Goal: Information Seeking & Learning: Learn about a topic

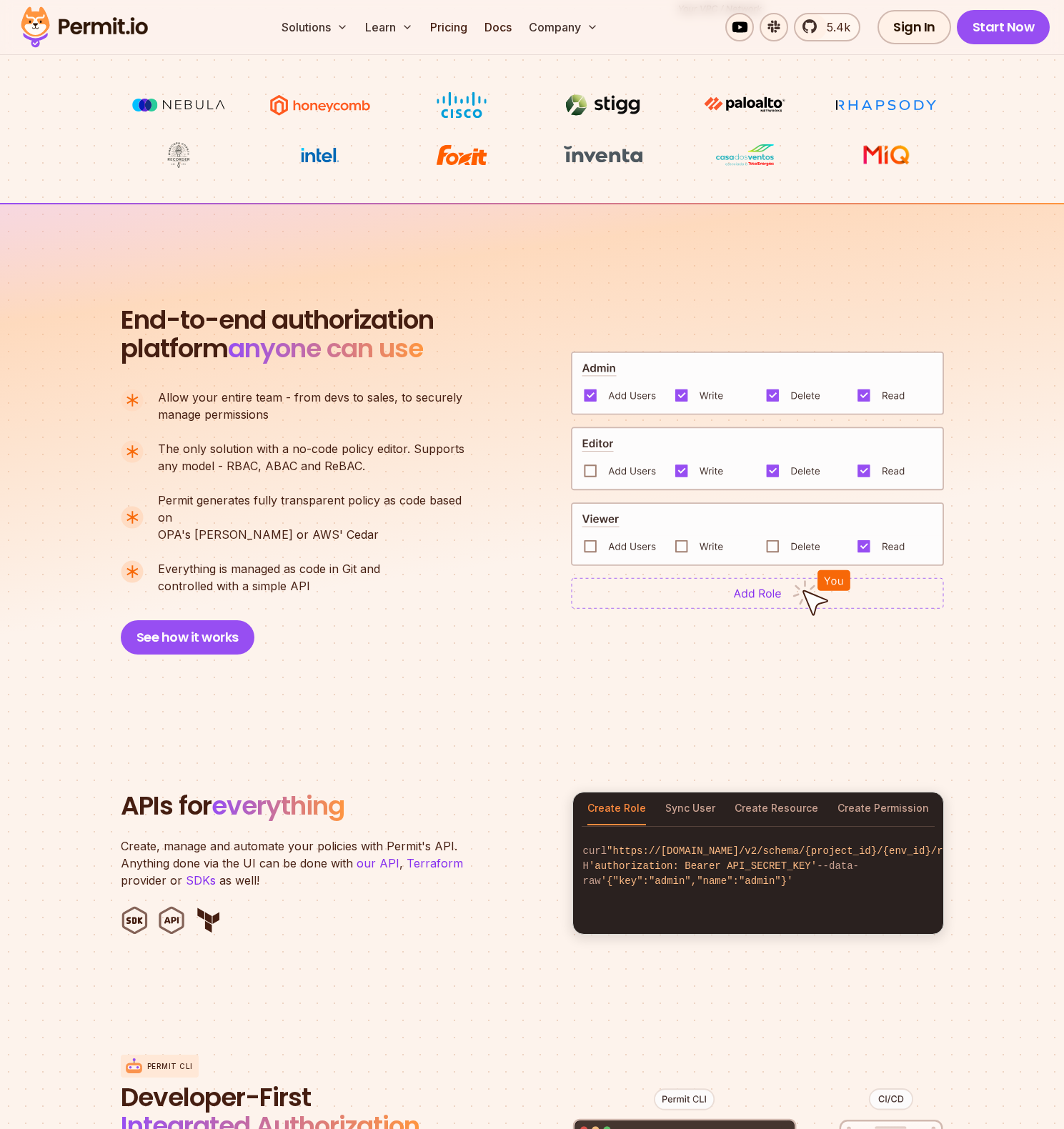
scroll to position [771, 0]
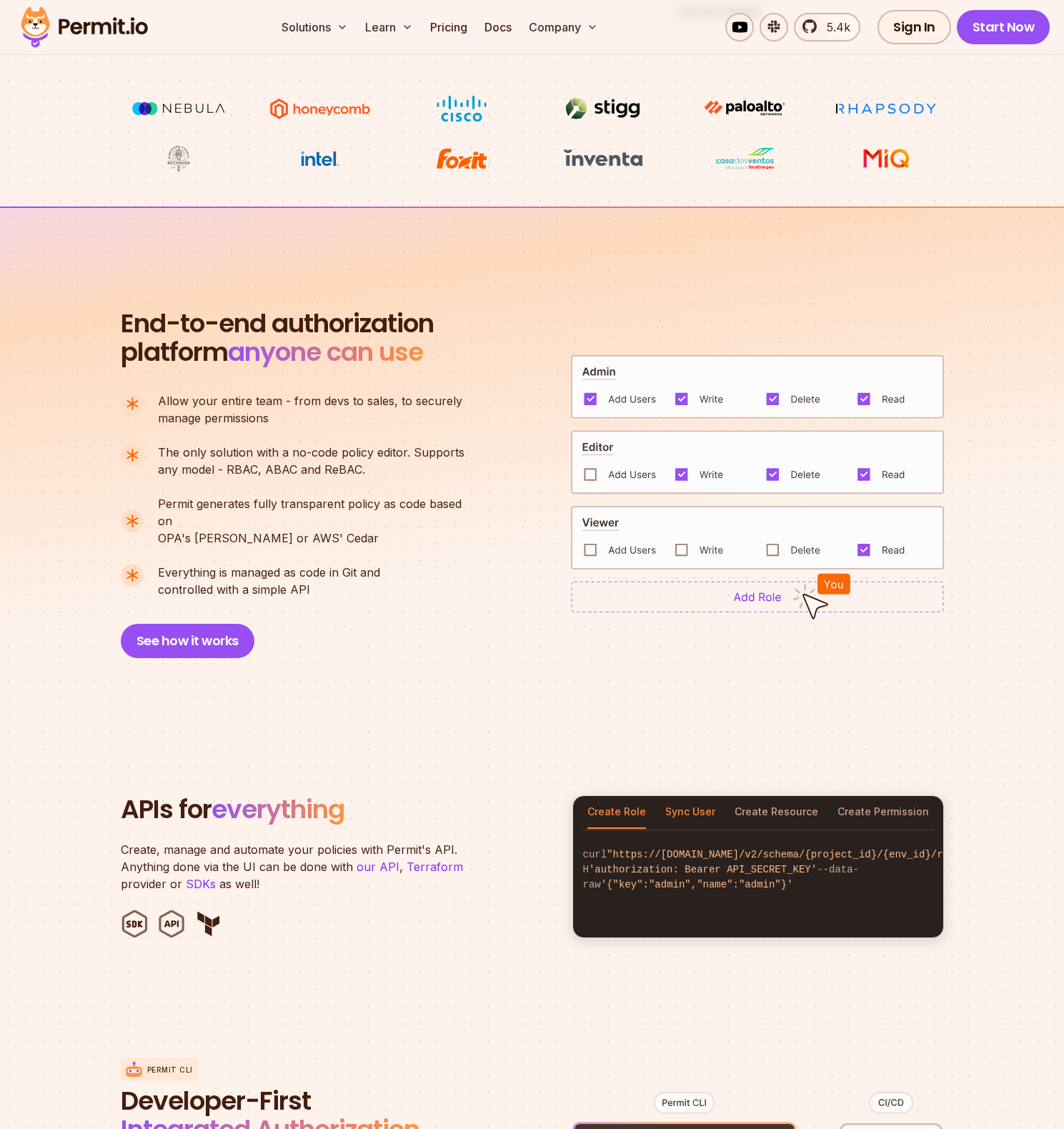
click at [695, 796] on button "Sync User" at bounding box center [690, 812] width 50 height 33
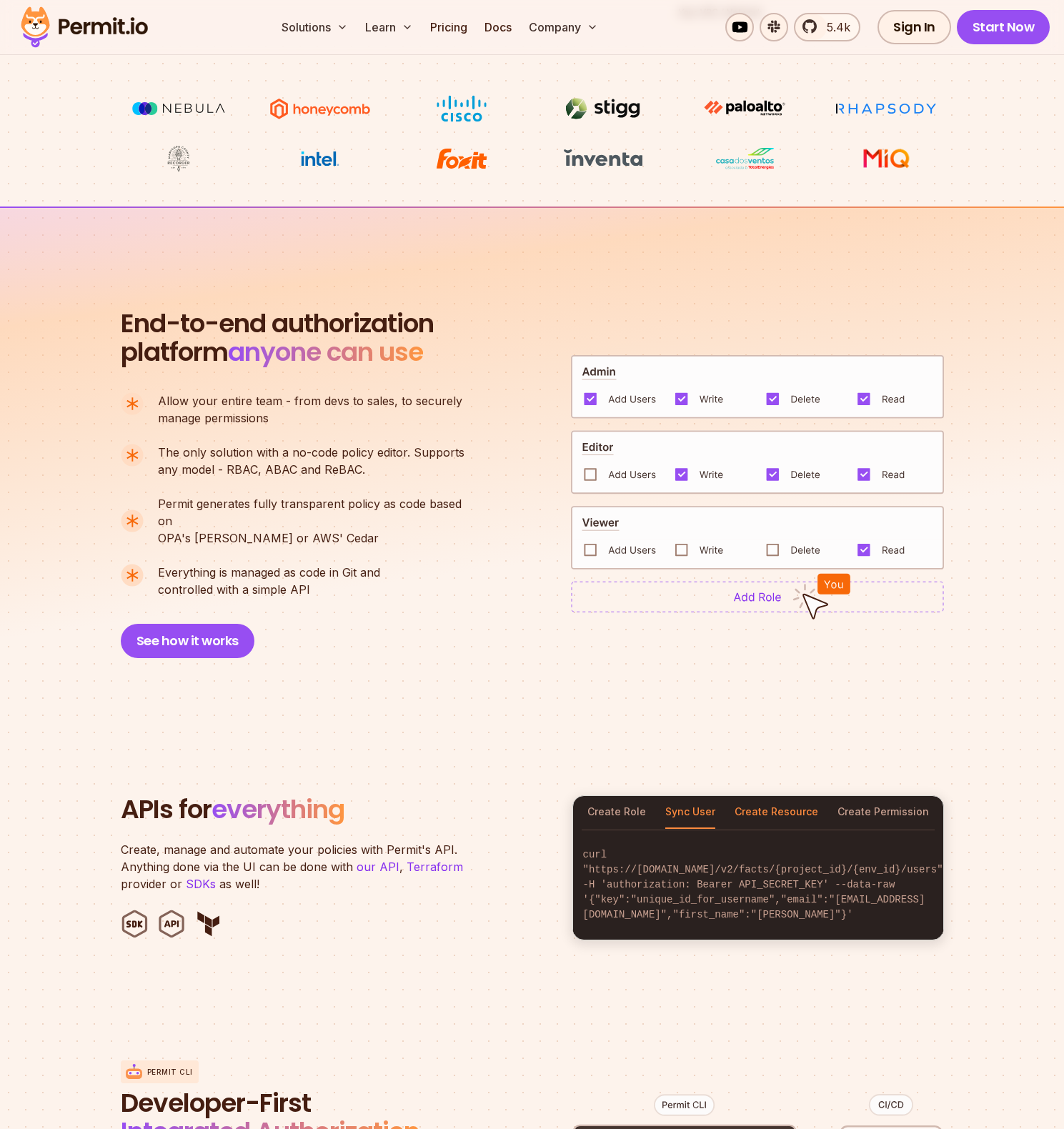
click at [764, 798] on button "Create Resource" at bounding box center [776, 812] width 83 height 33
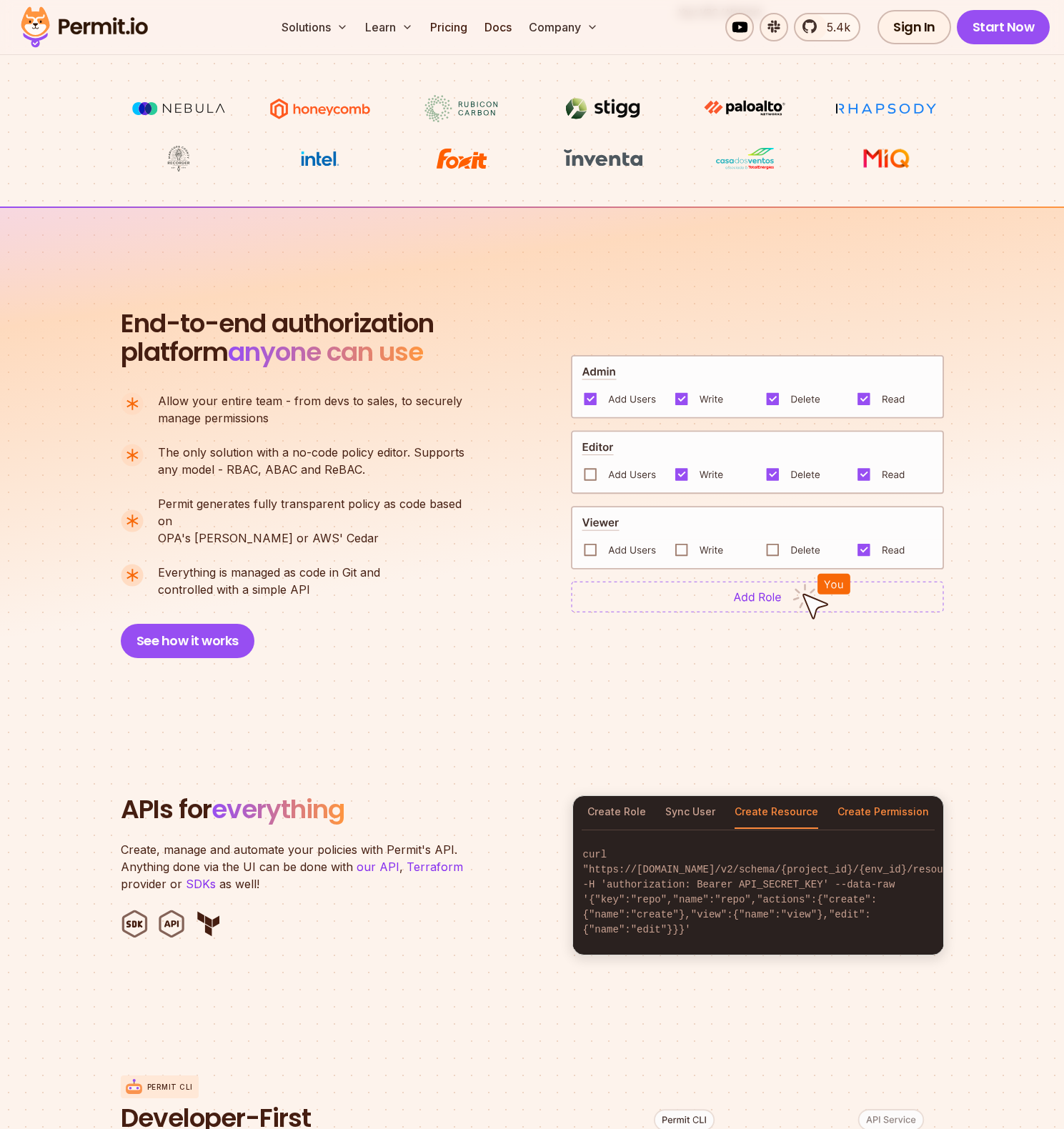
click at [866, 796] on button "Create Permission" at bounding box center [884, 812] width 91 height 33
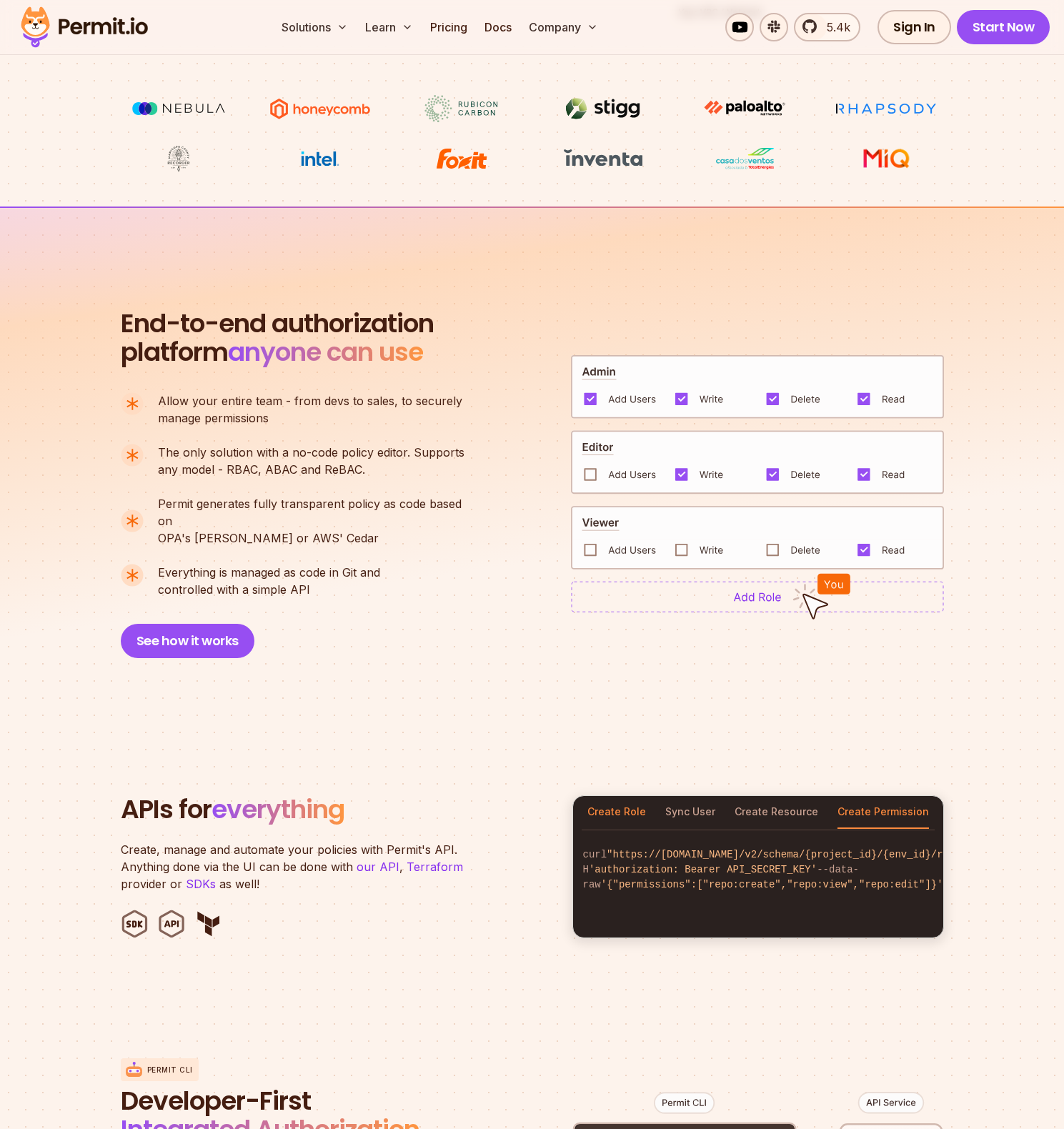
click at [614, 801] on button "Create Role" at bounding box center [617, 812] width 59 height 33
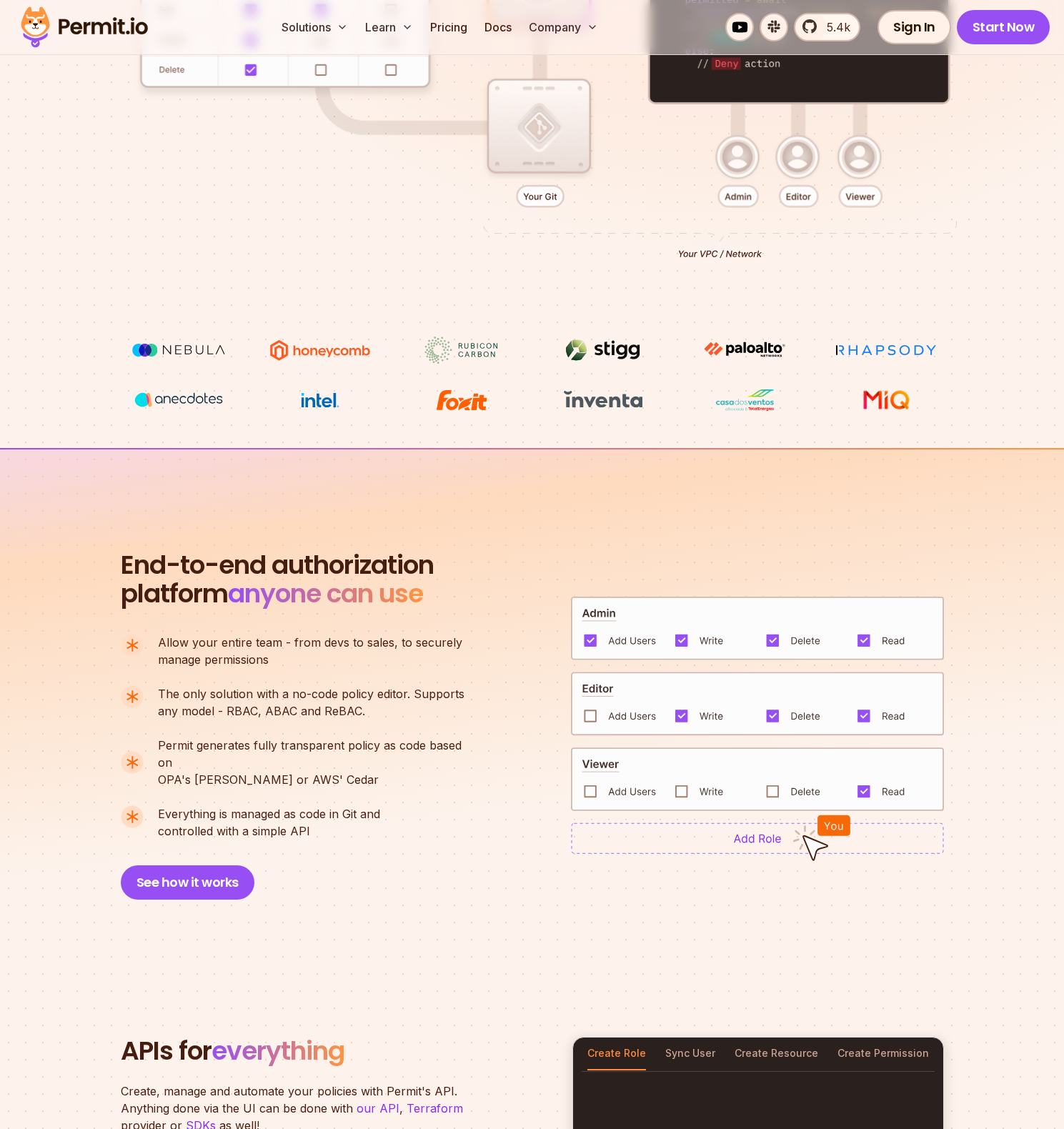
scroll to position [500, 0]
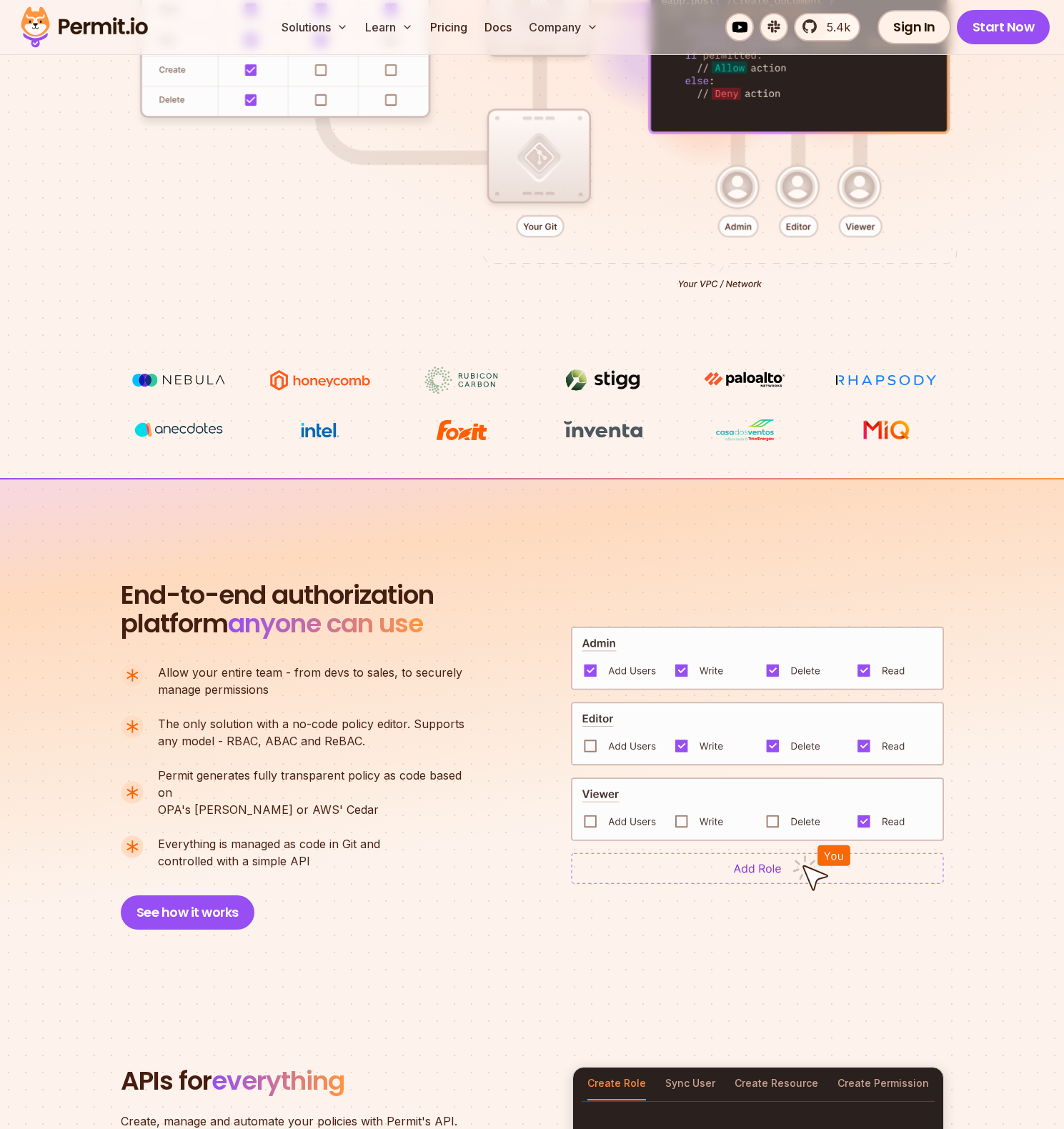
click at [589, 812] on img at bounding box center [758, 810] width 373 height 64
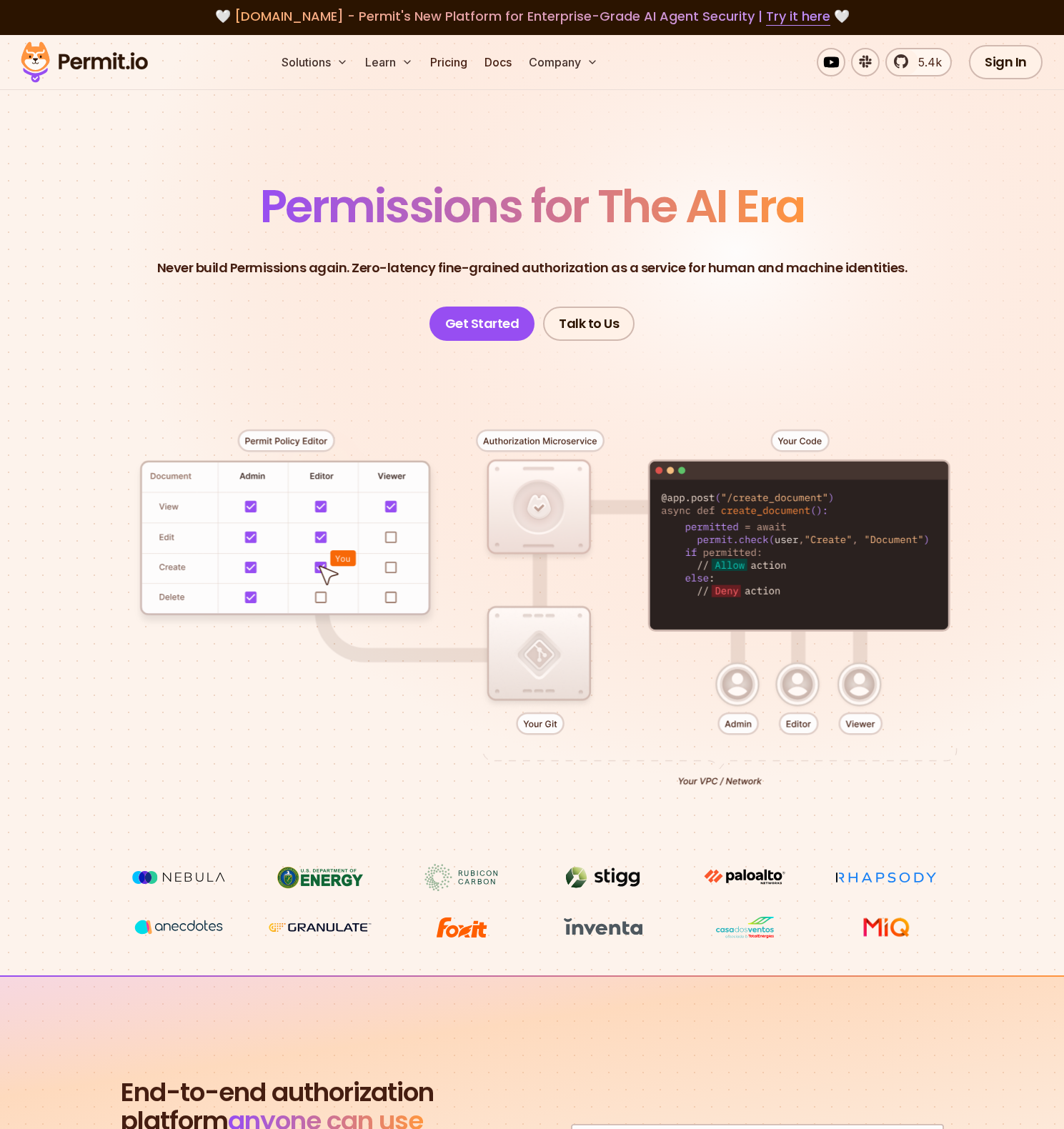
scroll to position [0, 0]
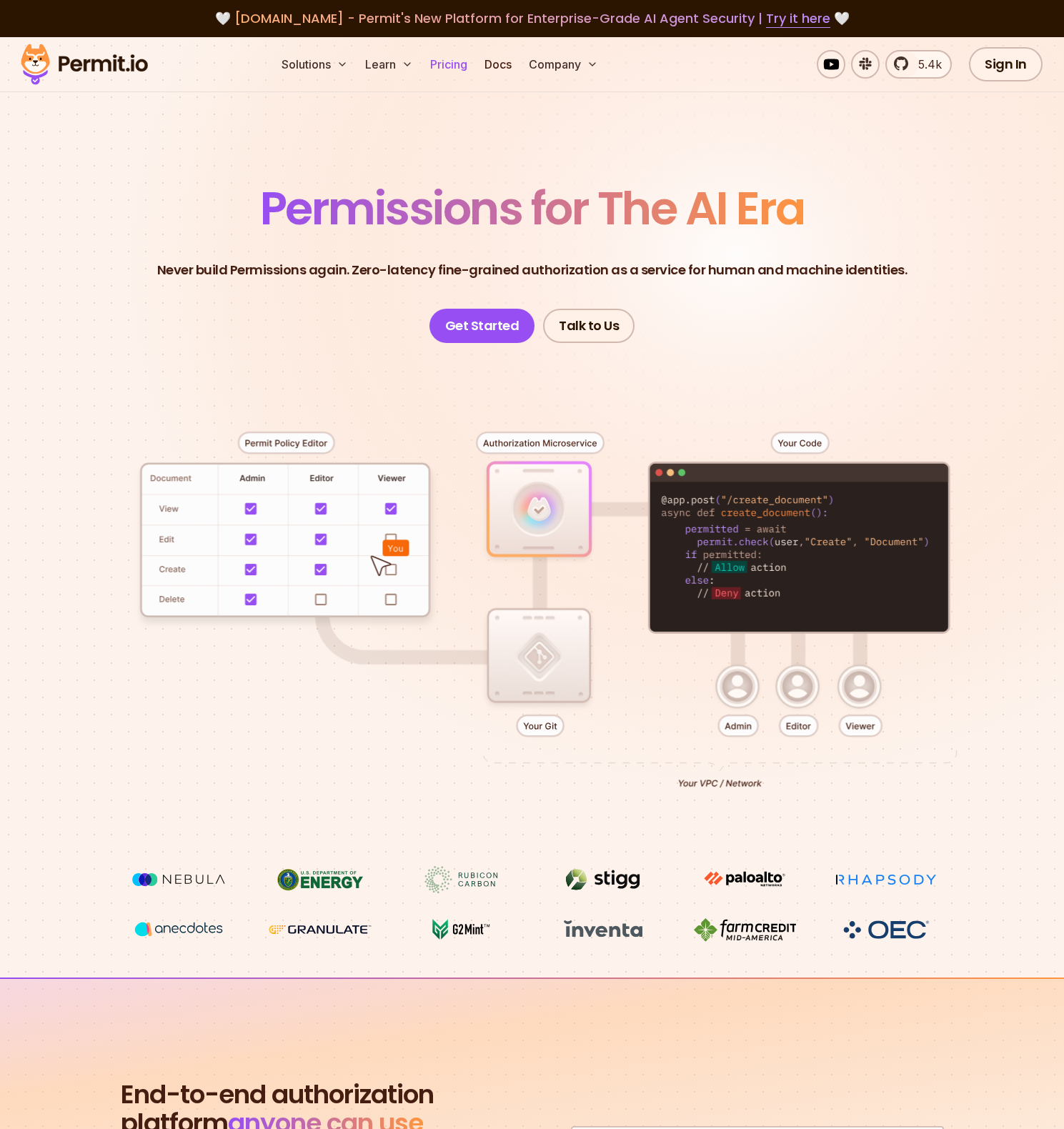
click at [442, 65] on link "Pricing" at bounding box center [448, 64] width 48 height 28
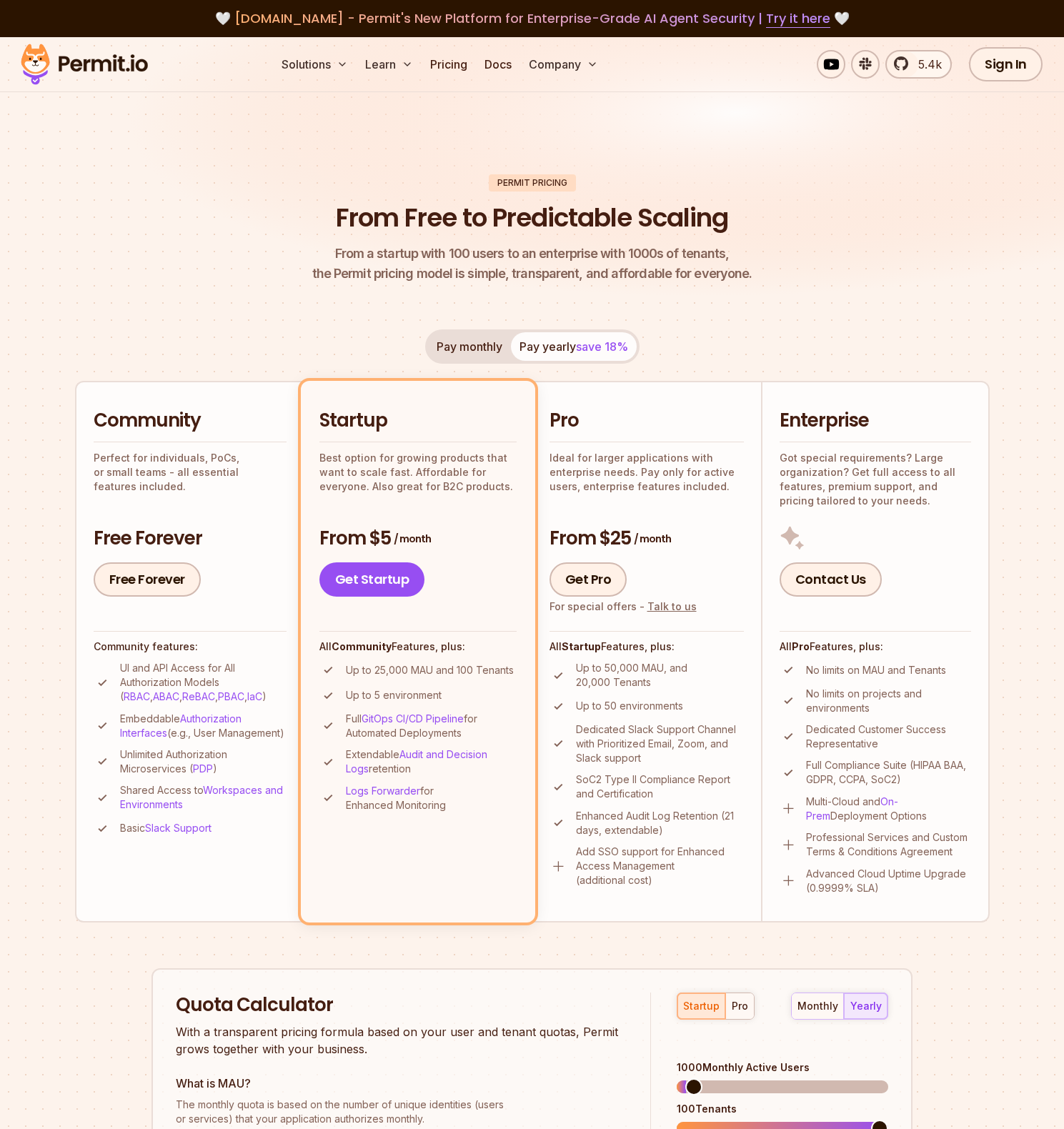
click at [93, 64] on img at bounding box center [84, 64] width 140 height 48
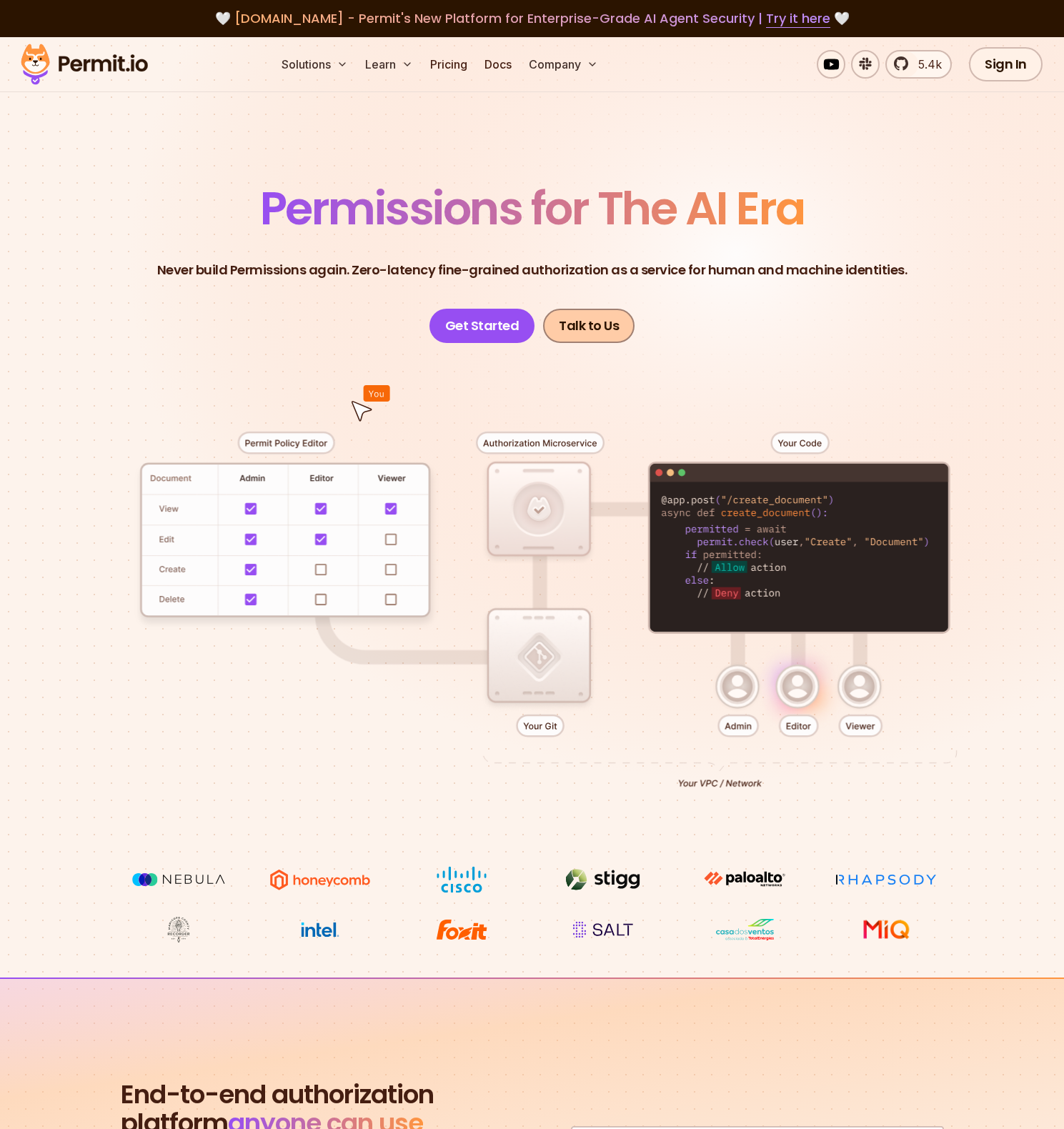
click at [569, 326] on link "Talk to Us" at bounding box center [589, 325] width 91 height 34
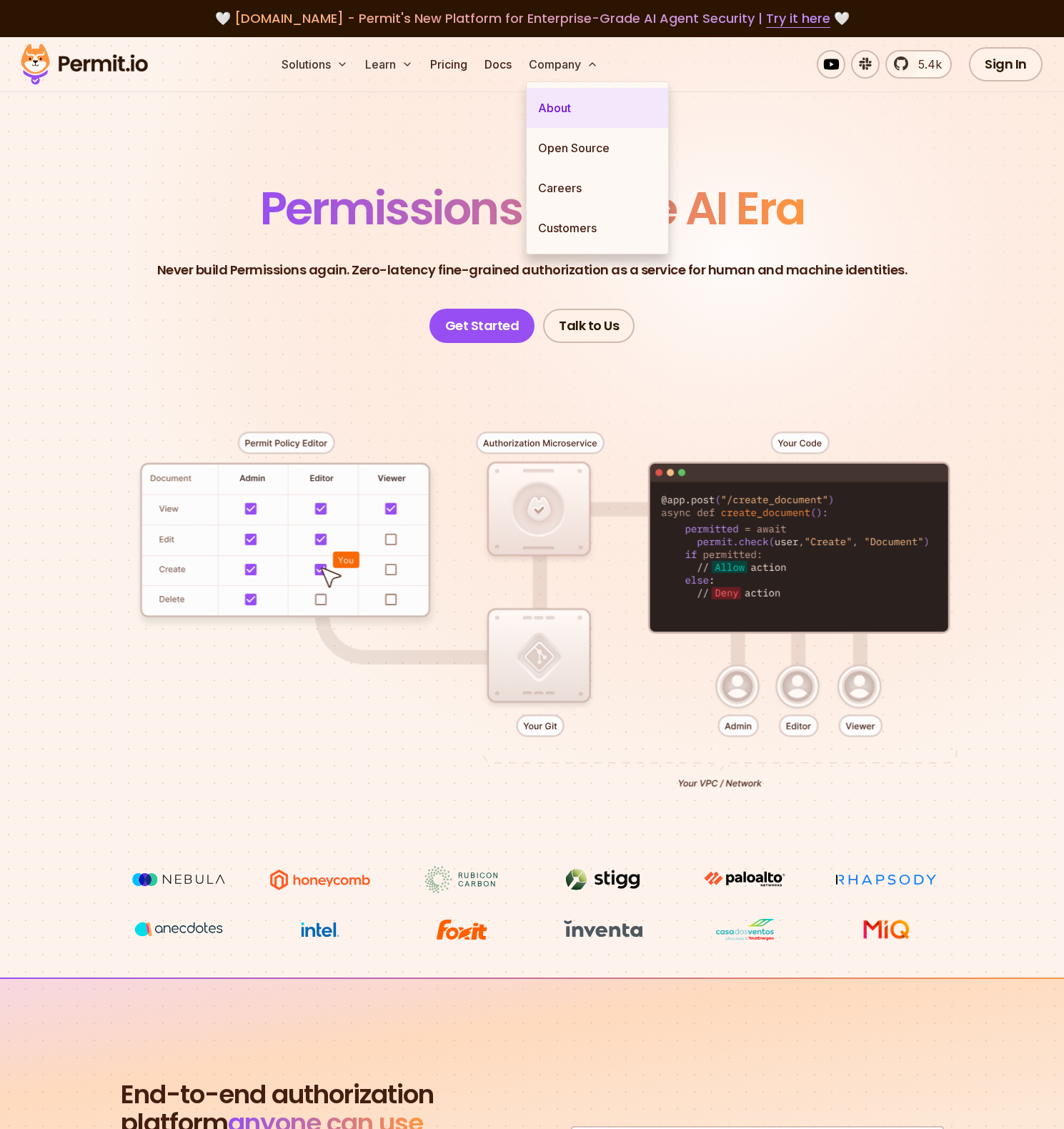
click at [564, 104] on link "About" at bounding box center [597, 108] width 142 height 40
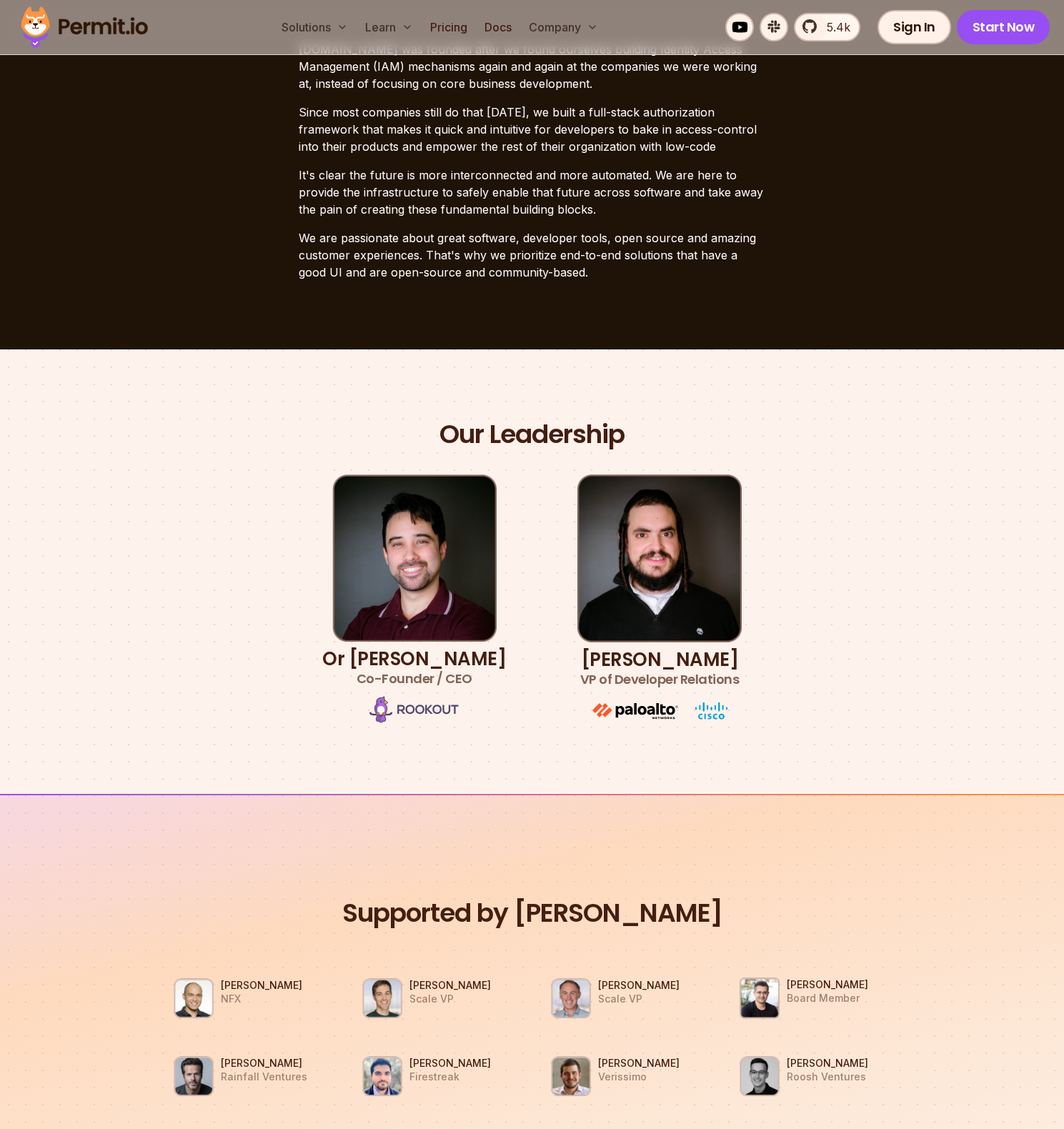
scroll to position [451, 0]
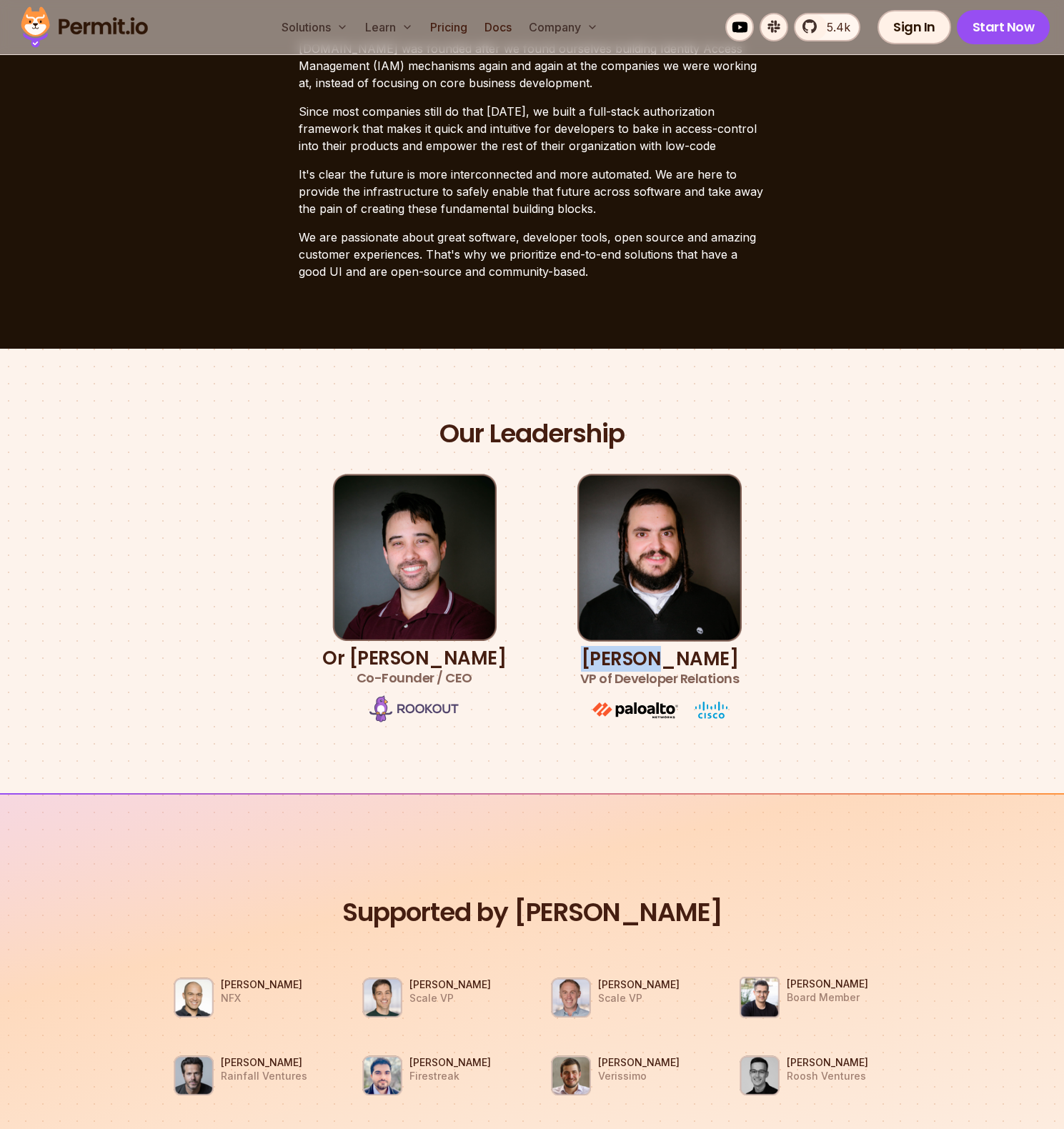
drag, startPoint x: 586, startPoint y: 656, endPoint x: 641, endPoint y: 659, distance: 55.1
click at [641, 659] on h3 "[PERSON_NAME] VP of Developer Relations" at bounding box center [660, 669] width 159 height 40
click at [768, 400] on section "Our Leadership Or [PERSON_NAME] Co-Founder / CEO [PERSON_NAME] VP of Developer …" at bounding box center [532, 571] width 1064 height 445
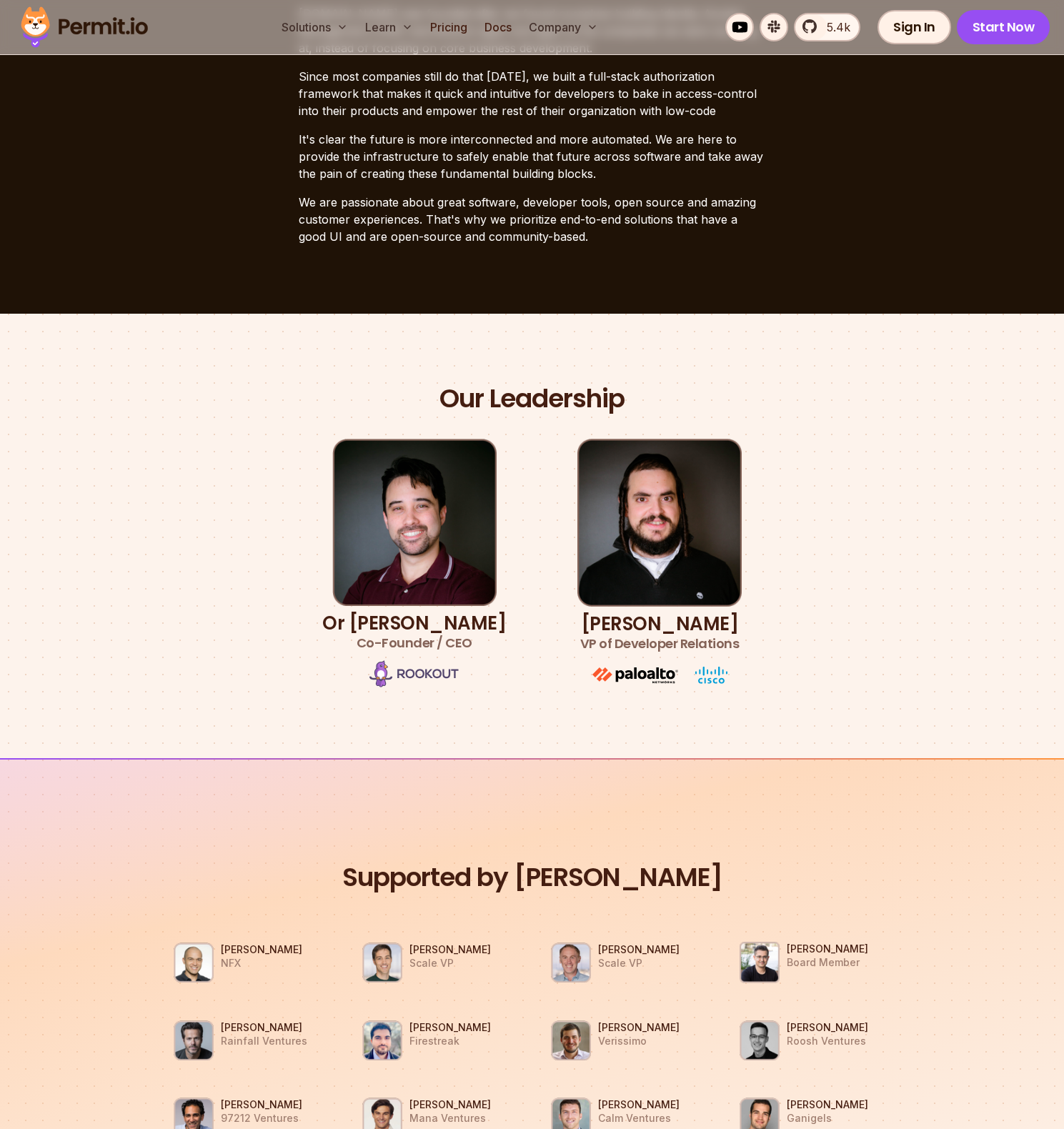
scroll to position [487, 0]
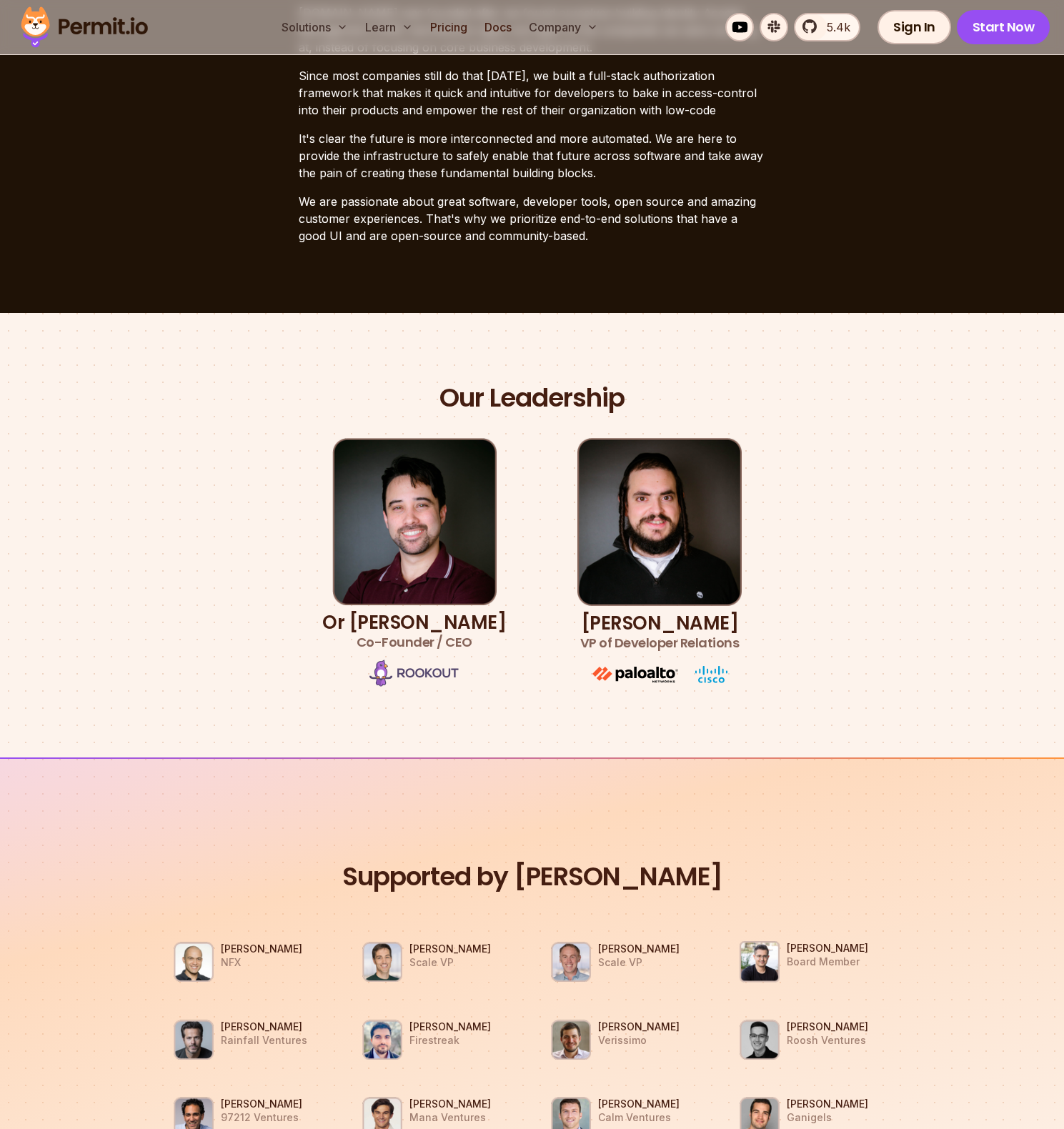
drag, startPoint x: 730, startPoint y: 628, endPoint x: 582, endPoint y: 623, distance: 148.1
click at [582, 623] on li "[PERSON_NAME] VP of Developer Relations" at bounding box center [660, 564] width 165 height 251
copy h3 "[PERSON_NAME]"
click at [864, 285] on section "[DOMAIN_NAME] was founded after we found ourselves building Identity Access Man…" at bounding box center [532, 124] width 1064 height 377
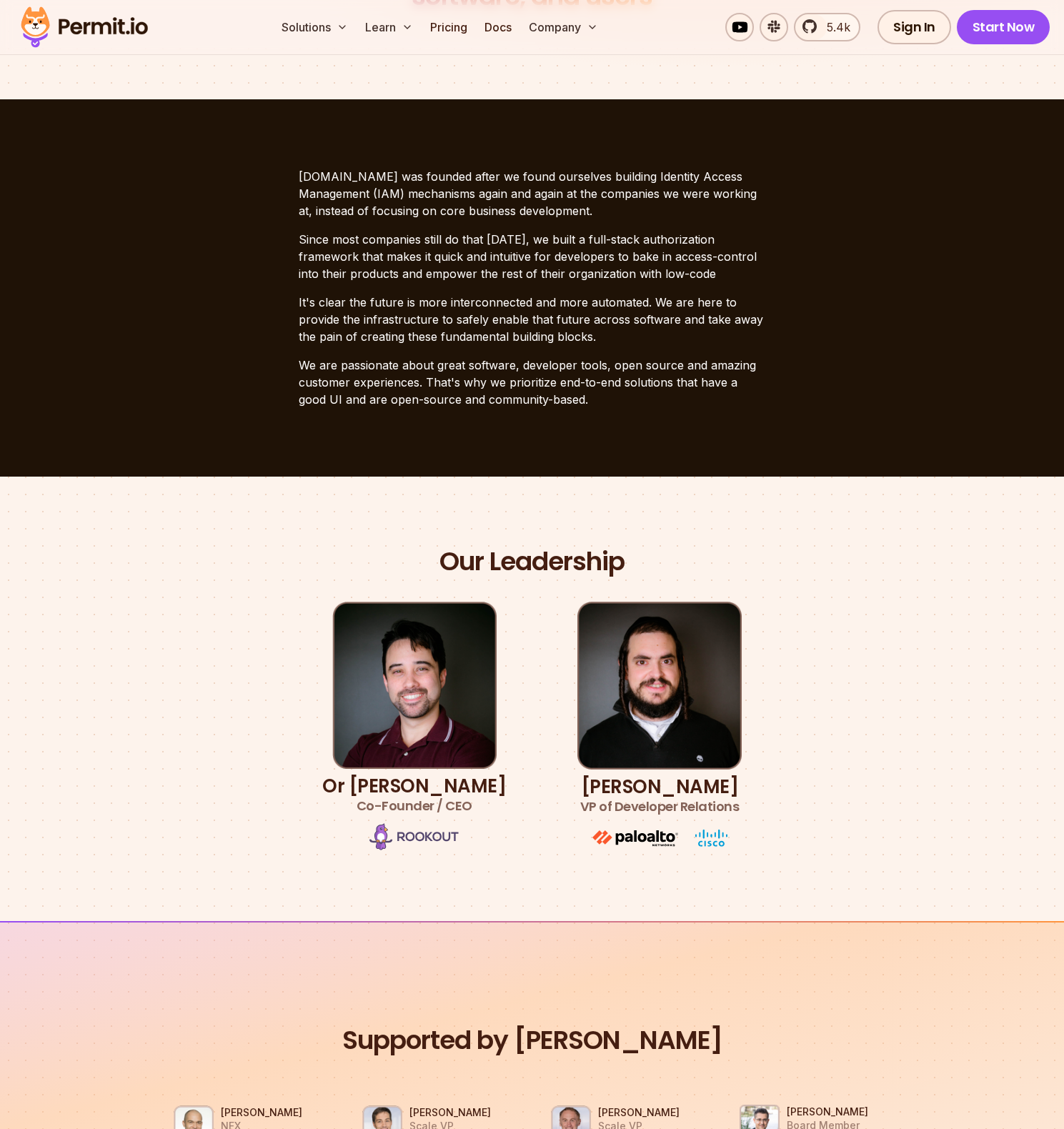
scroll to position [0, 0]
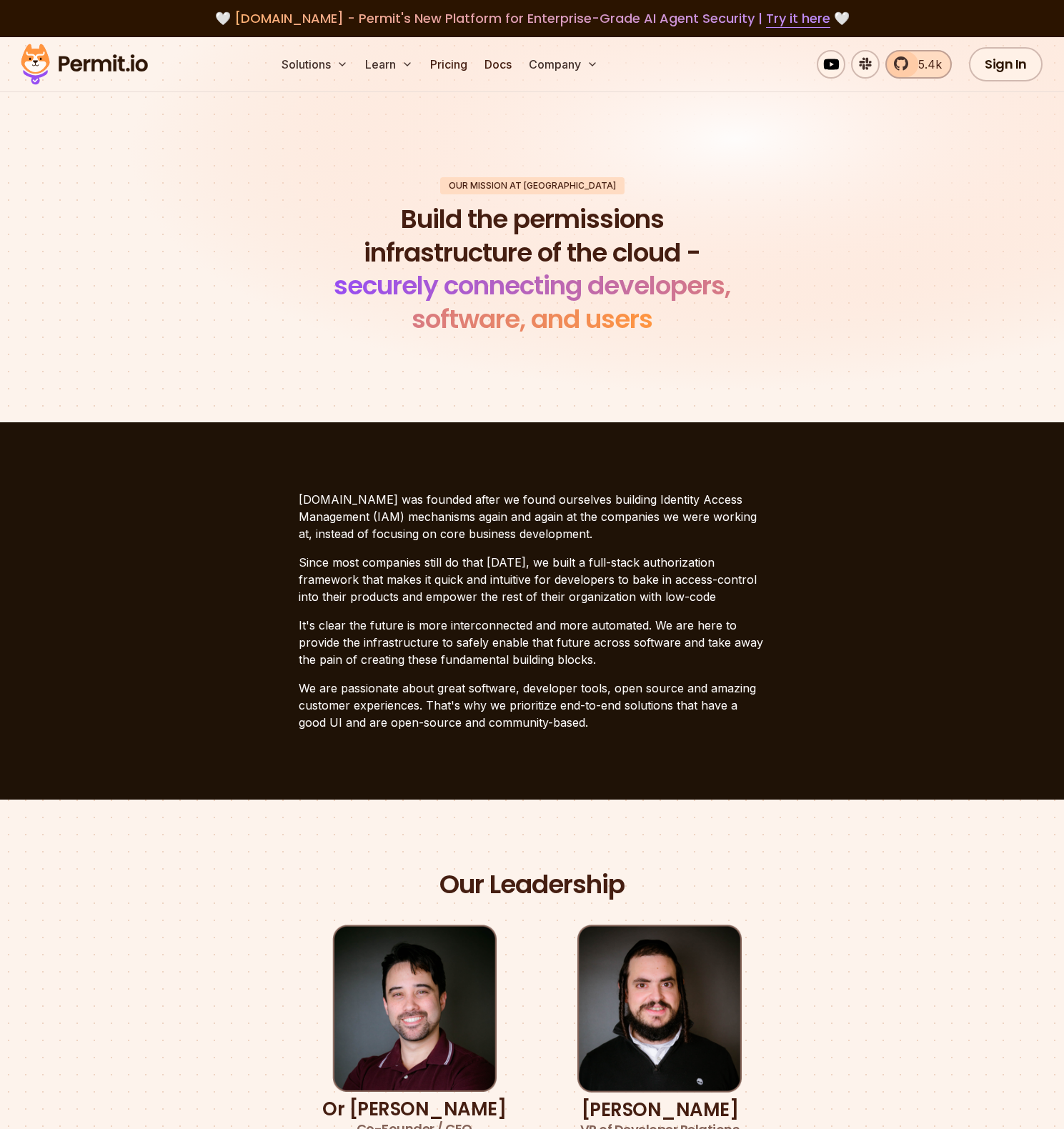
click at [904, 70] on link "5.4k" at bounding box center [919, 64] width 67 height 28
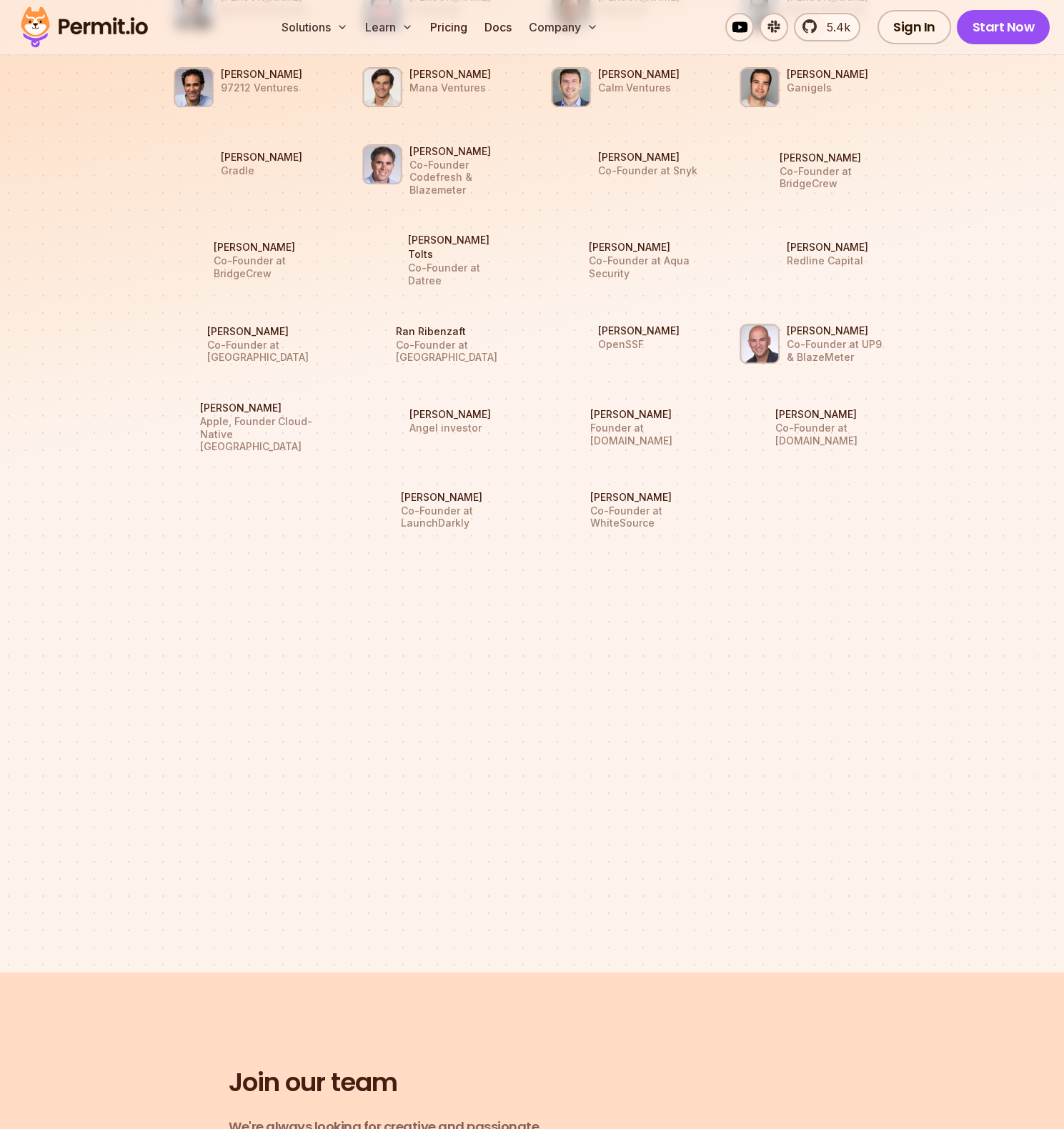
scroll to position [2073, 0]
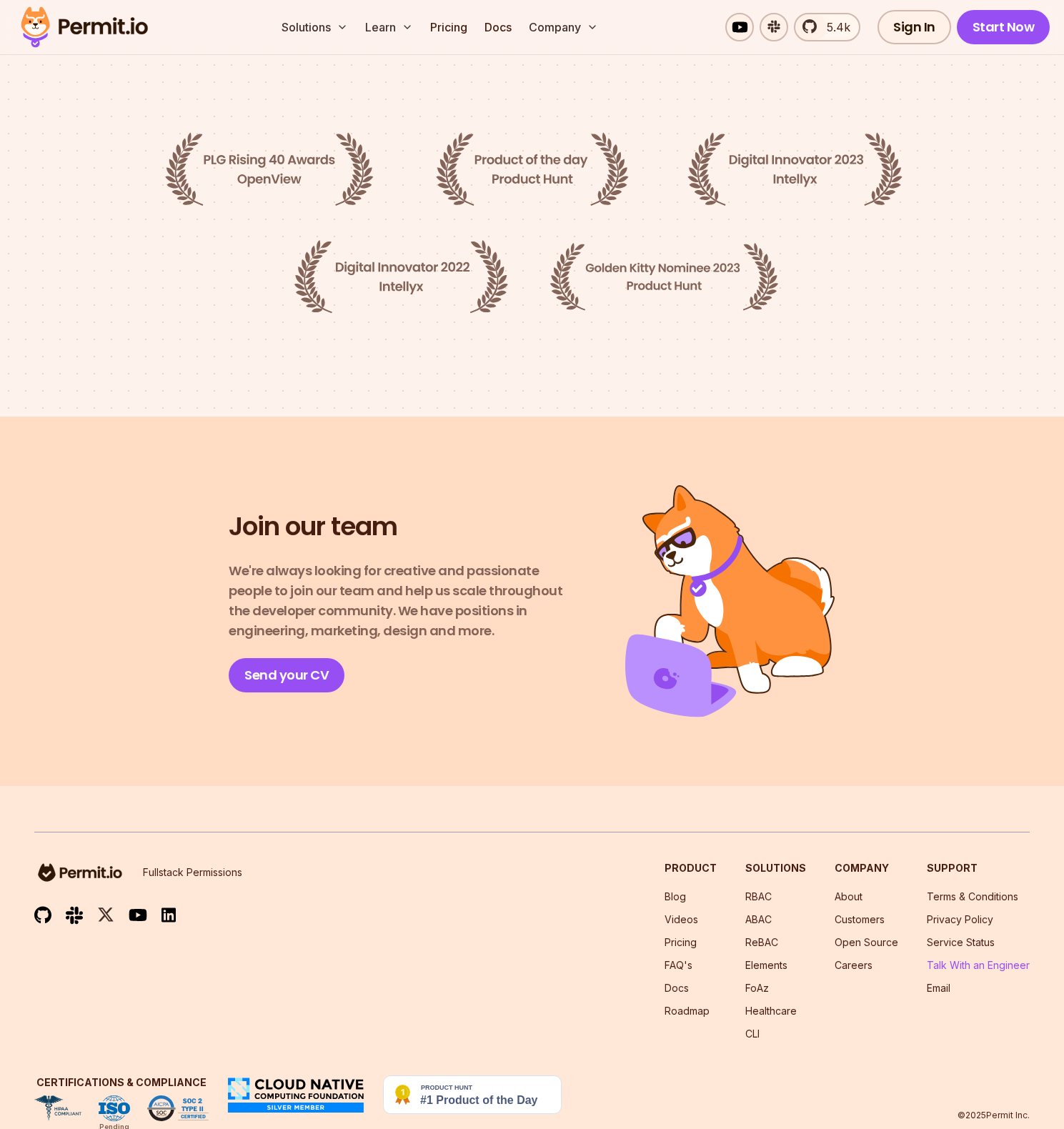
click at [952, 959] on link "Talk With an Engineer" at bounding box center [978, 964] width 102 height 12
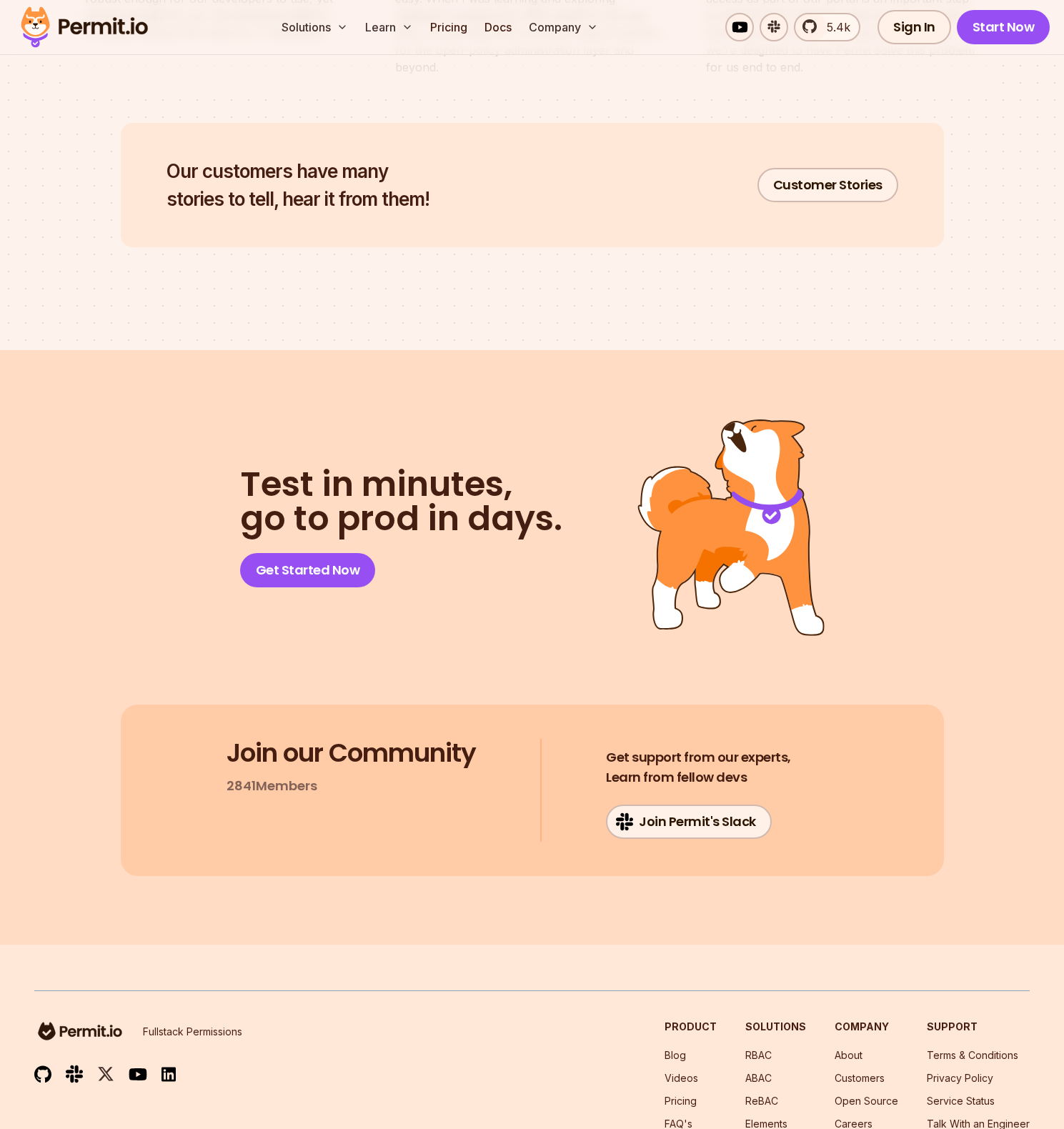
scroll to position [7243, 0]
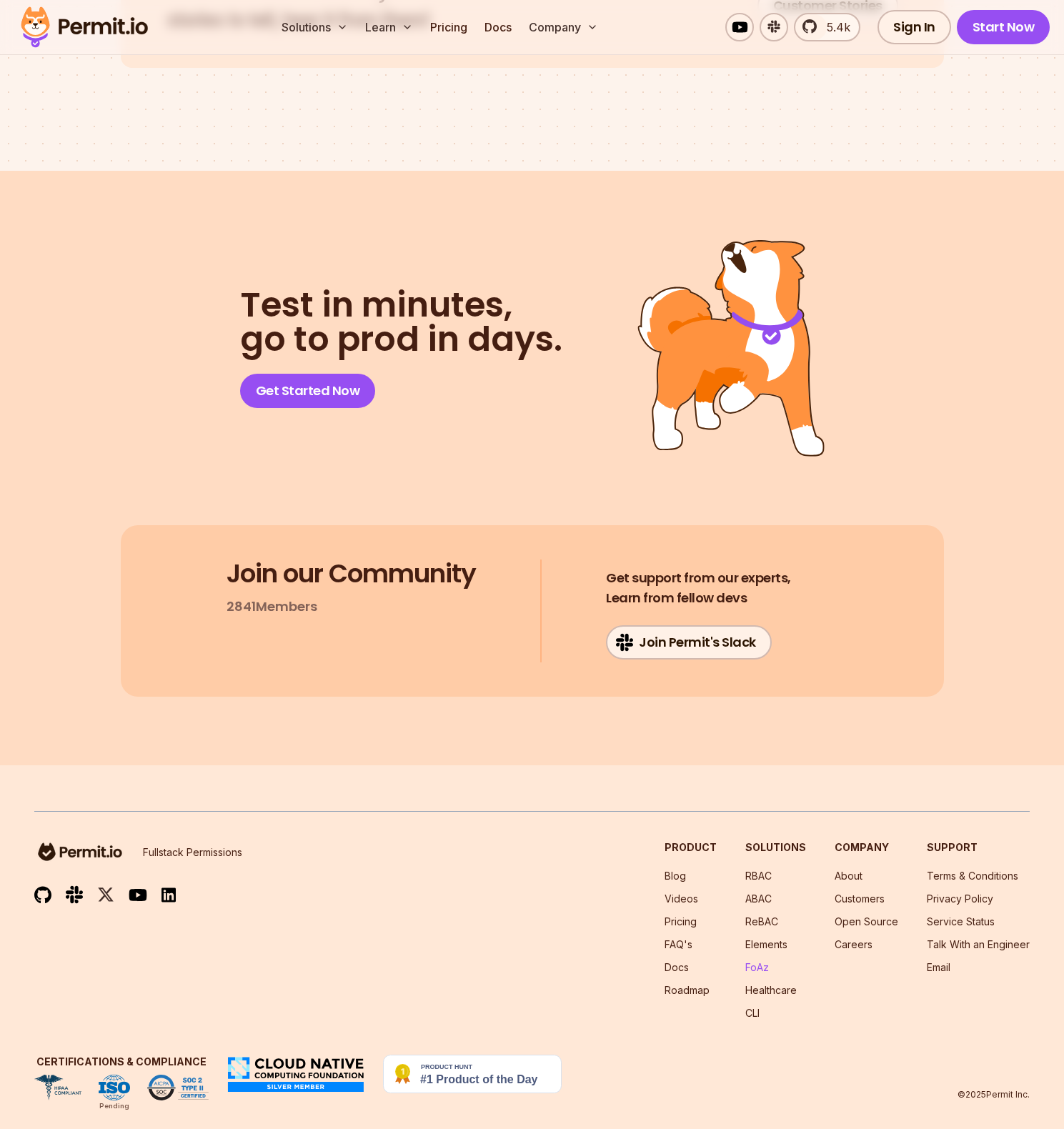
click at [763, 962] on link "FoAz" at bounding box center [758, 967] width 24 height 12
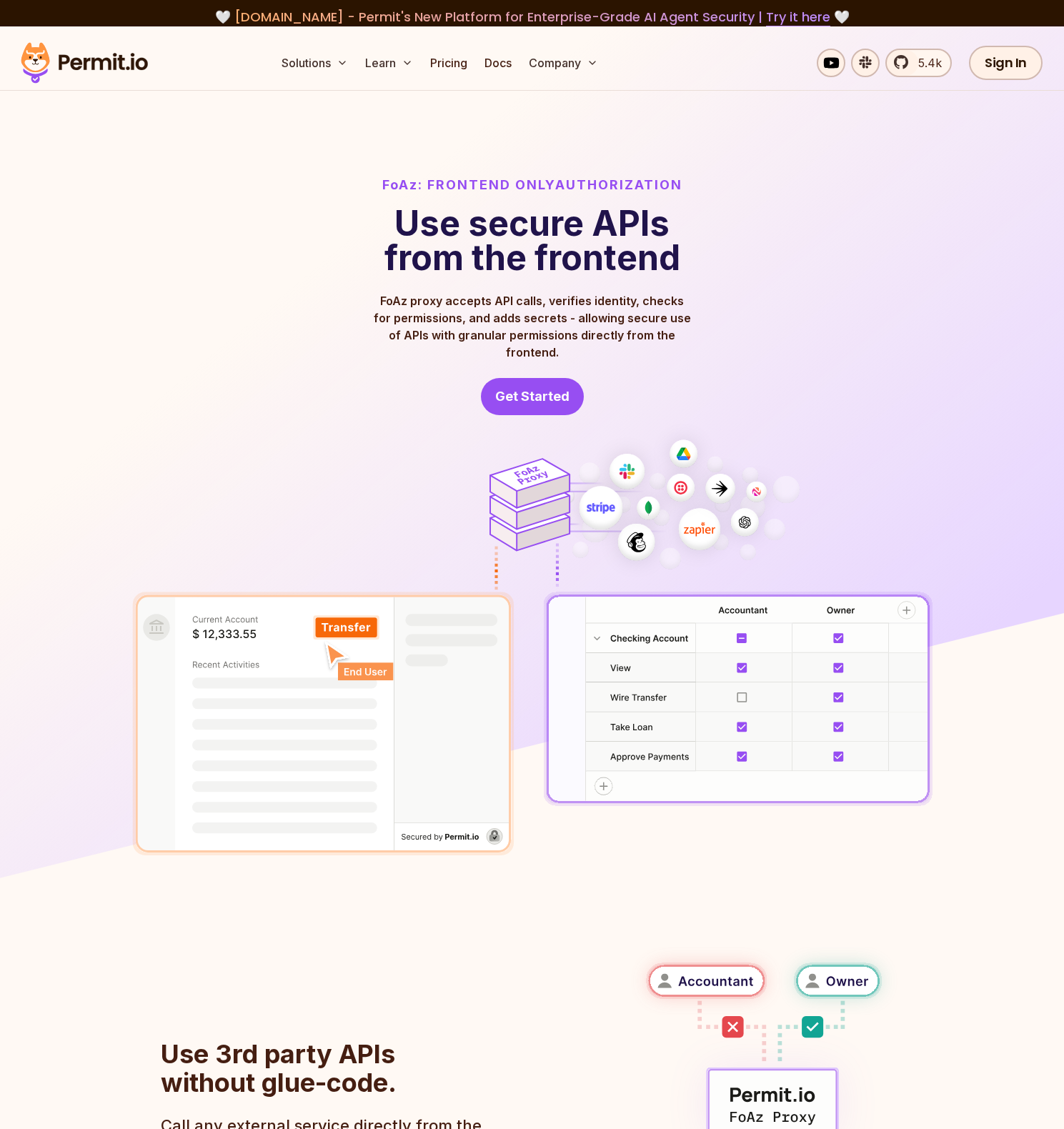
scroll to position [3, 0]
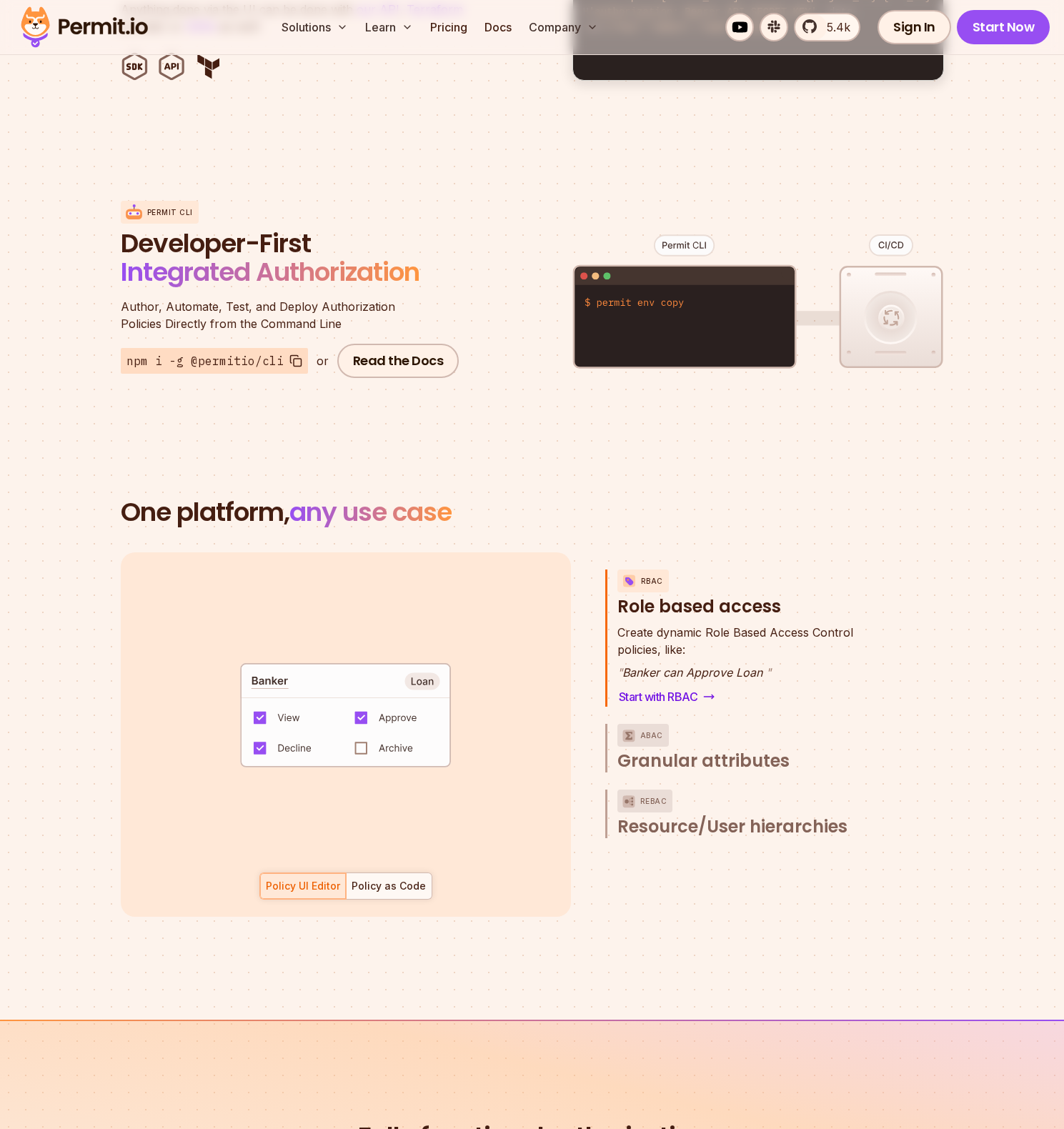
scroll to position [1564, 0]
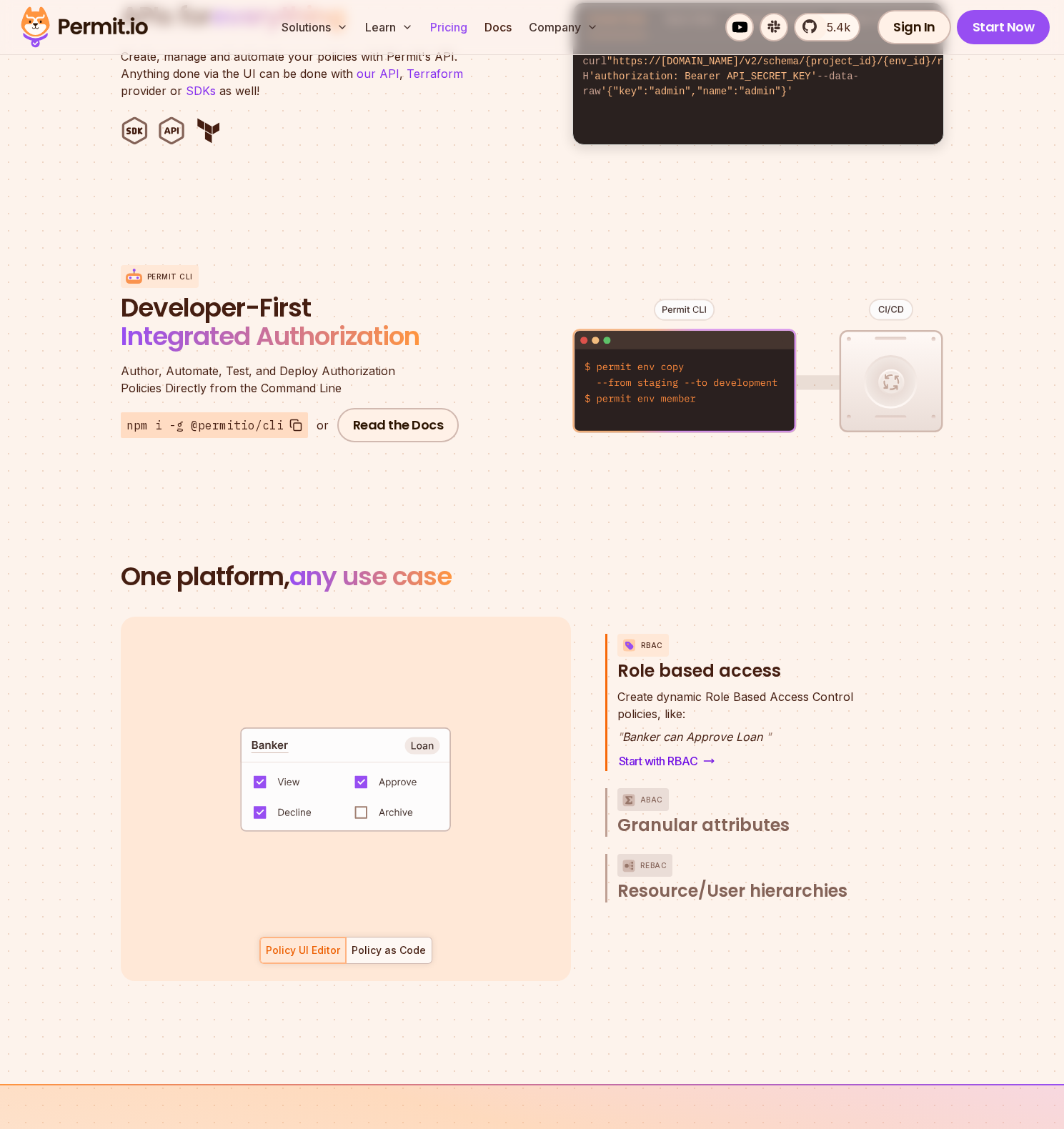
click at [451, 39] on link "Pricing" at bounding box center [448, 27] width 48 height 28
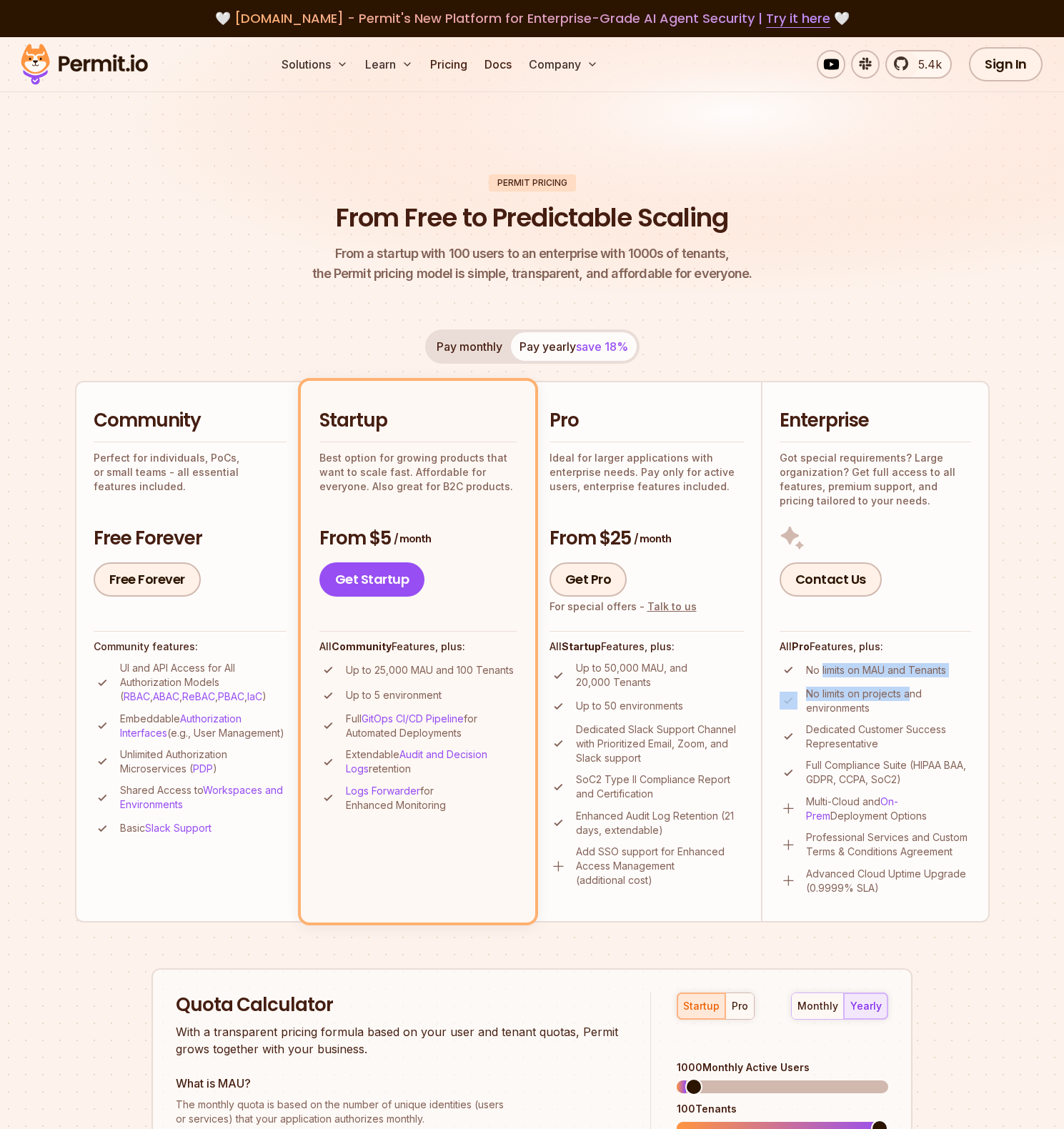
drag, startPoint x: 822, startPoint y: 672, endPoint x: 911, endPoint y: 700, distance: 93.3
click at [911, 700] on ul "No limits on MAU and Tenants No limits on projects and environments Dedicated C…" at bounding box center [875, 778] width 191 height 233
click at [911, 700] on p "No limits on projects and environments" at bounding box center [888, 701] width 165 height 28
click at [909, 711] on p "No limits on projects and environments" at bounding box center [888, 701] width 165 height 28
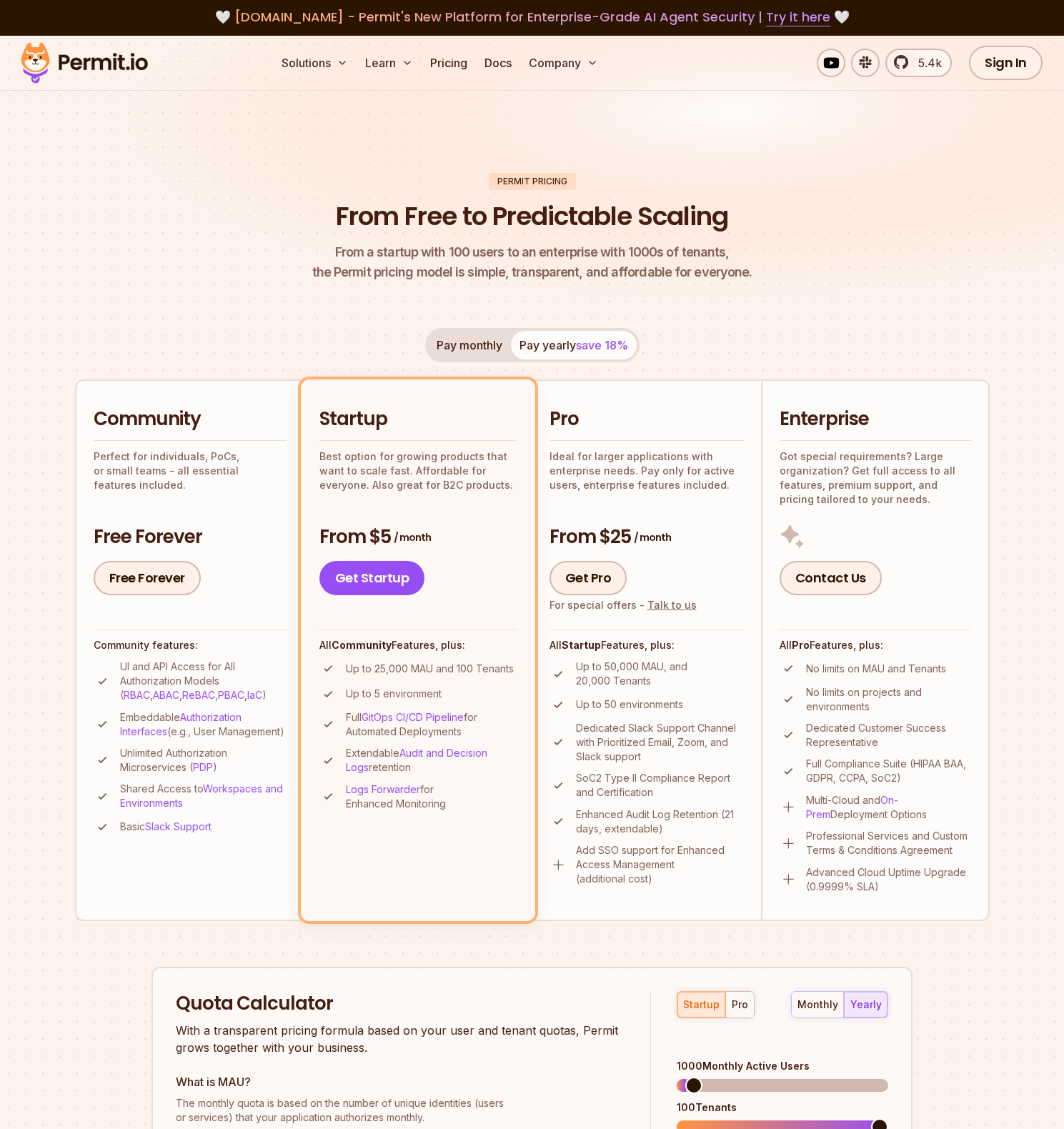
scroll to position [3, 0]
